Goal: Information Seeking & Learning: Find specific fact

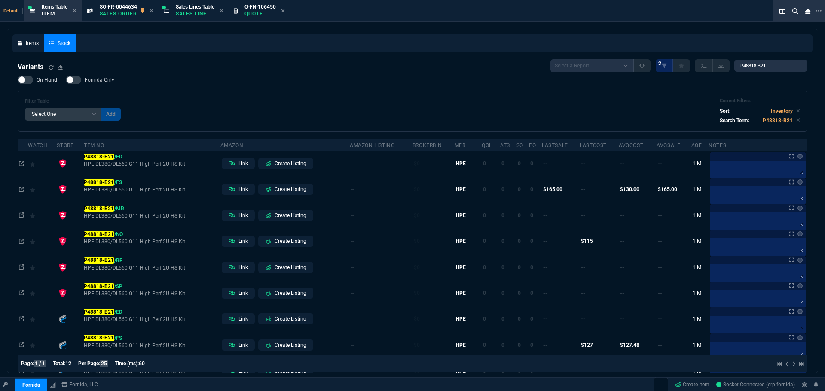
select select
click at [763, 65] on input "P48818-B21" at bounding box center [770, 66] width 73 height 12
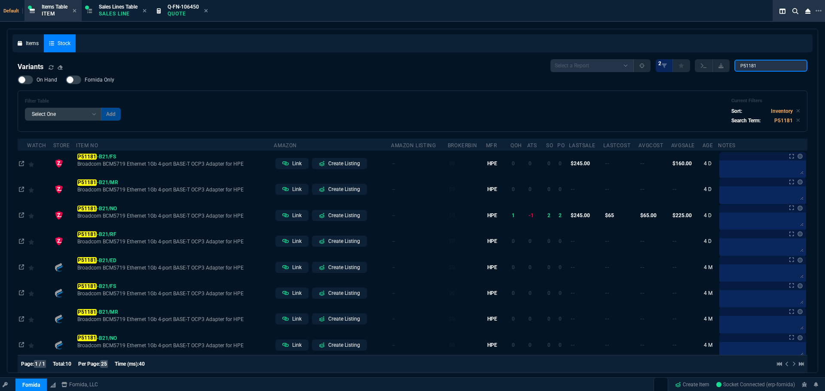
click at [772, 69] on input "P51181" at bounding box center [770, 66] width 73 height 12
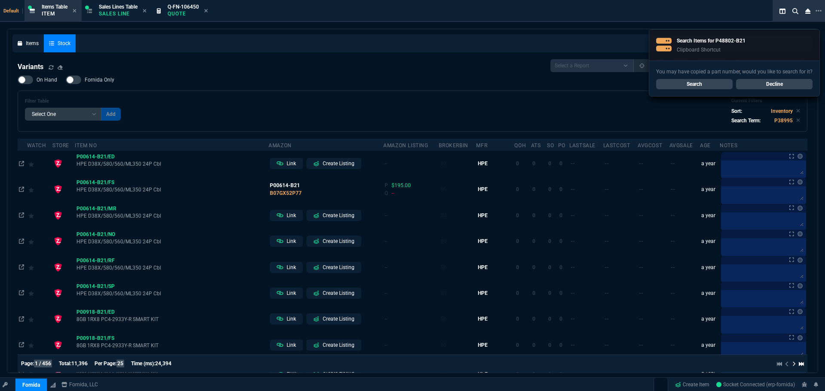
click at [761, 84] on link "Decline" at bounding box center [774, 84] width 76 height 10
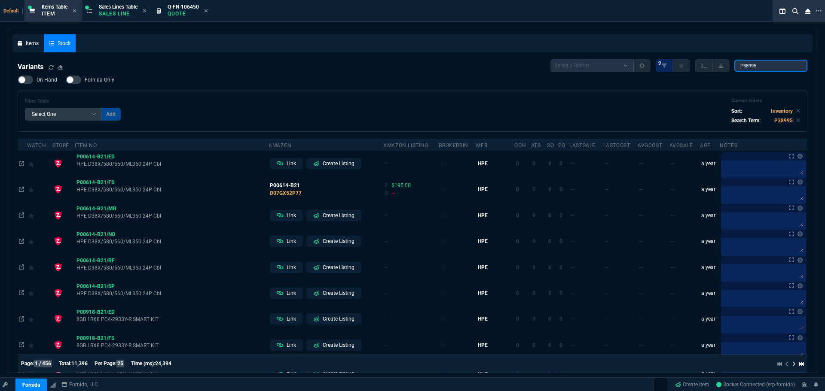
click at [751, 67] on input "P38995" at bounding box center [770, 66] width 73 height 12
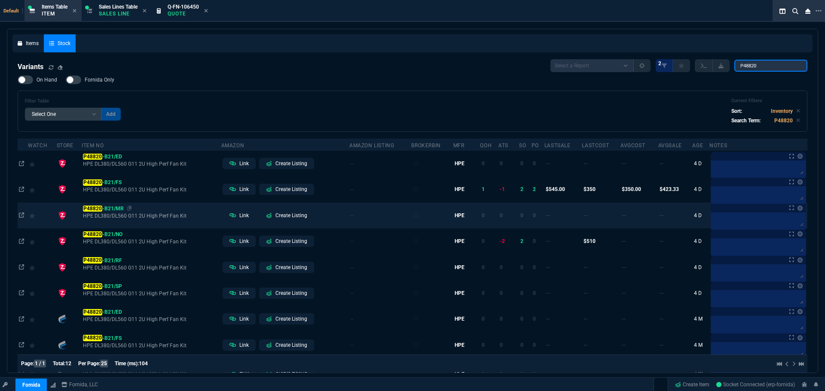
type input "P48820"
click at [110, 160] on span "P48820 -B21/MR" at bounding box center [102, 157] width 39 height 6
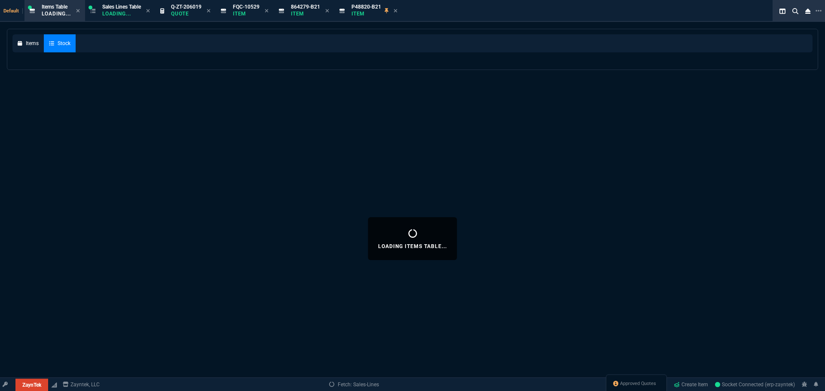
select select
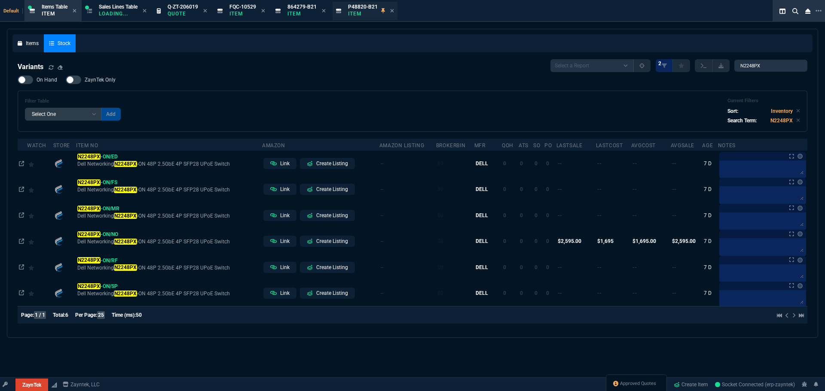
click at [358, 12] on p "Item" at bounding box center [363, 13] width 30 height 7
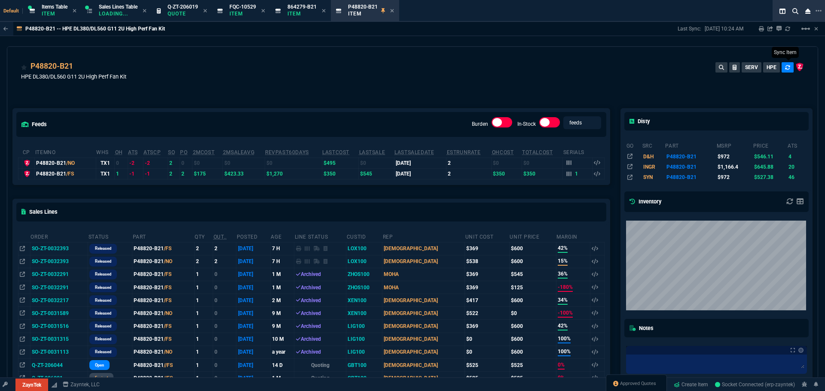
click at [785, 69] on icon at bounding box center [787, 67] width 5 height 4
click at [504, 75] on div "P48820-B21 HPE DL380/DL560 G11 2U High Perf Fan Kit SERV HPE" at bounding box center [412, 76] width 783 height 31
